Goal: Task Accomplishment & Management: Use online tool/utility

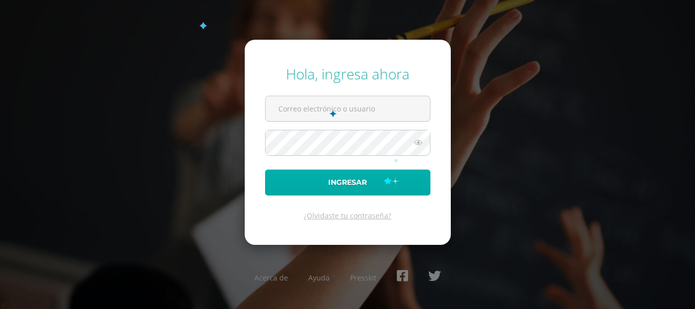
type input "[EMAIL_ADDRESS][DOMAIN_NAME]"
click at [382, 177] on button "Ingresar" at bounding box center [347, 182] width 165 height 26
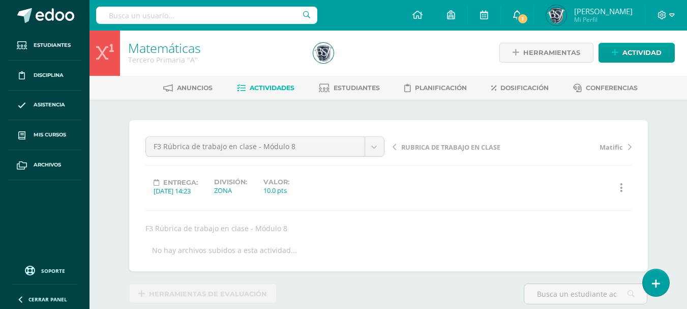
scroll to position [2, 0]
click at [534, 13] on link "1" at bounding box center [517, 15] width 33 height 31
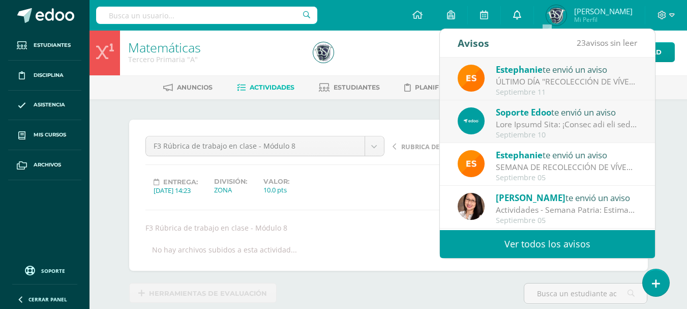
click at [534, 13] on link "0" at bounding box center [517, 15] width 33 height 31
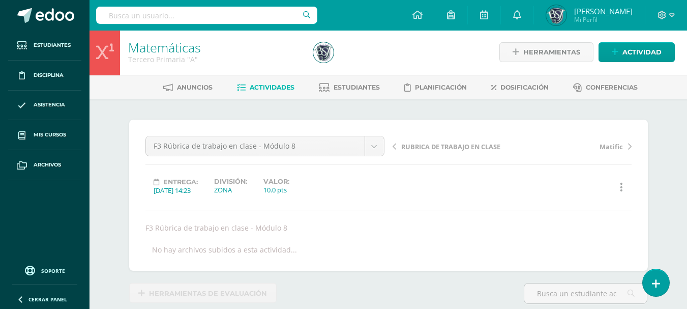
click at [389, 213] on div "F3 Rúbrica de trabajo en clase - Módulo 8 EXAMEN PRUEBA CORTA RUBRICA DE TRABAJ…" at bounding box center [388, 195] width 486 height 119
